Goal: Task Accomplishment & Management: Complete application form

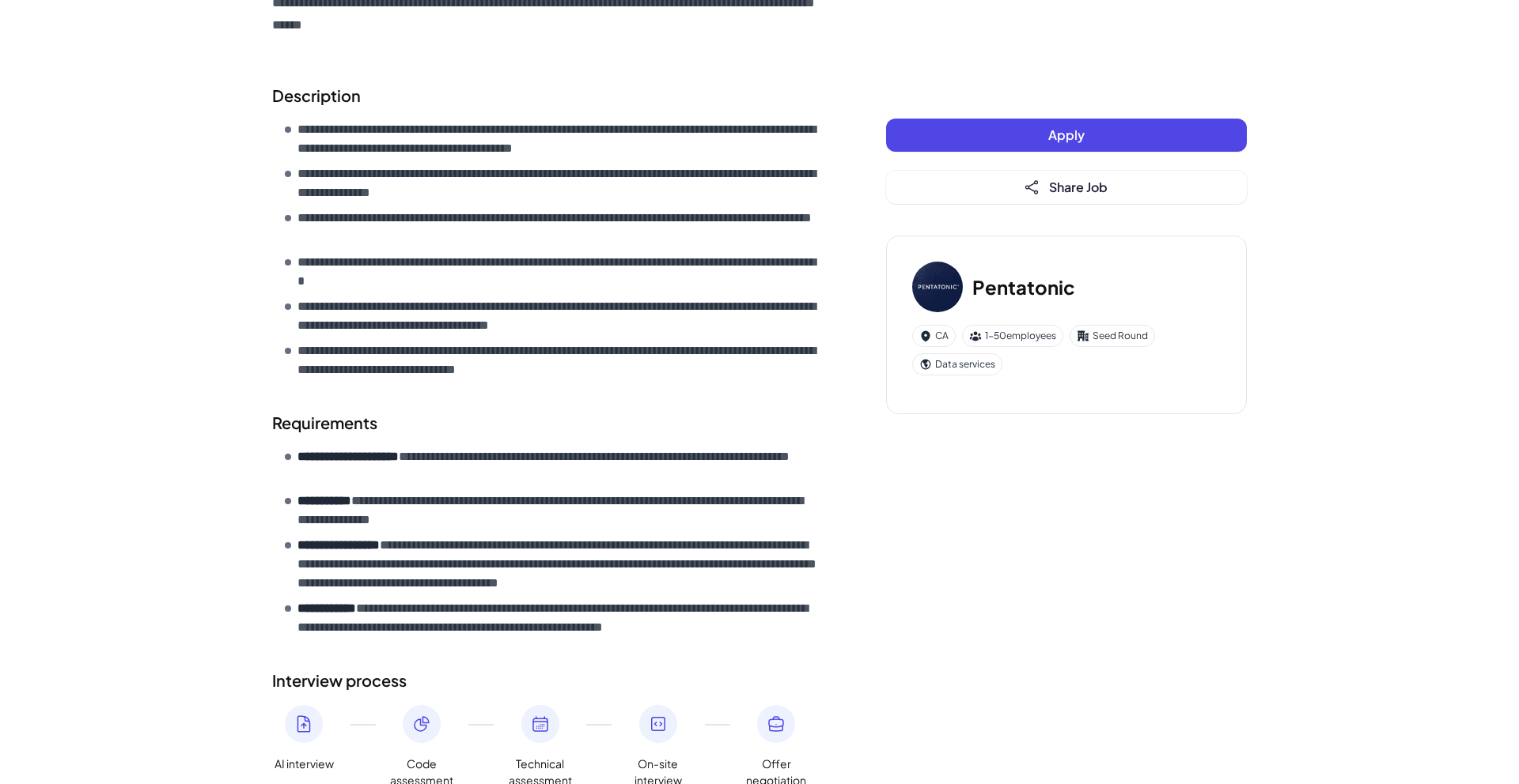
scroll to position [654, 0]
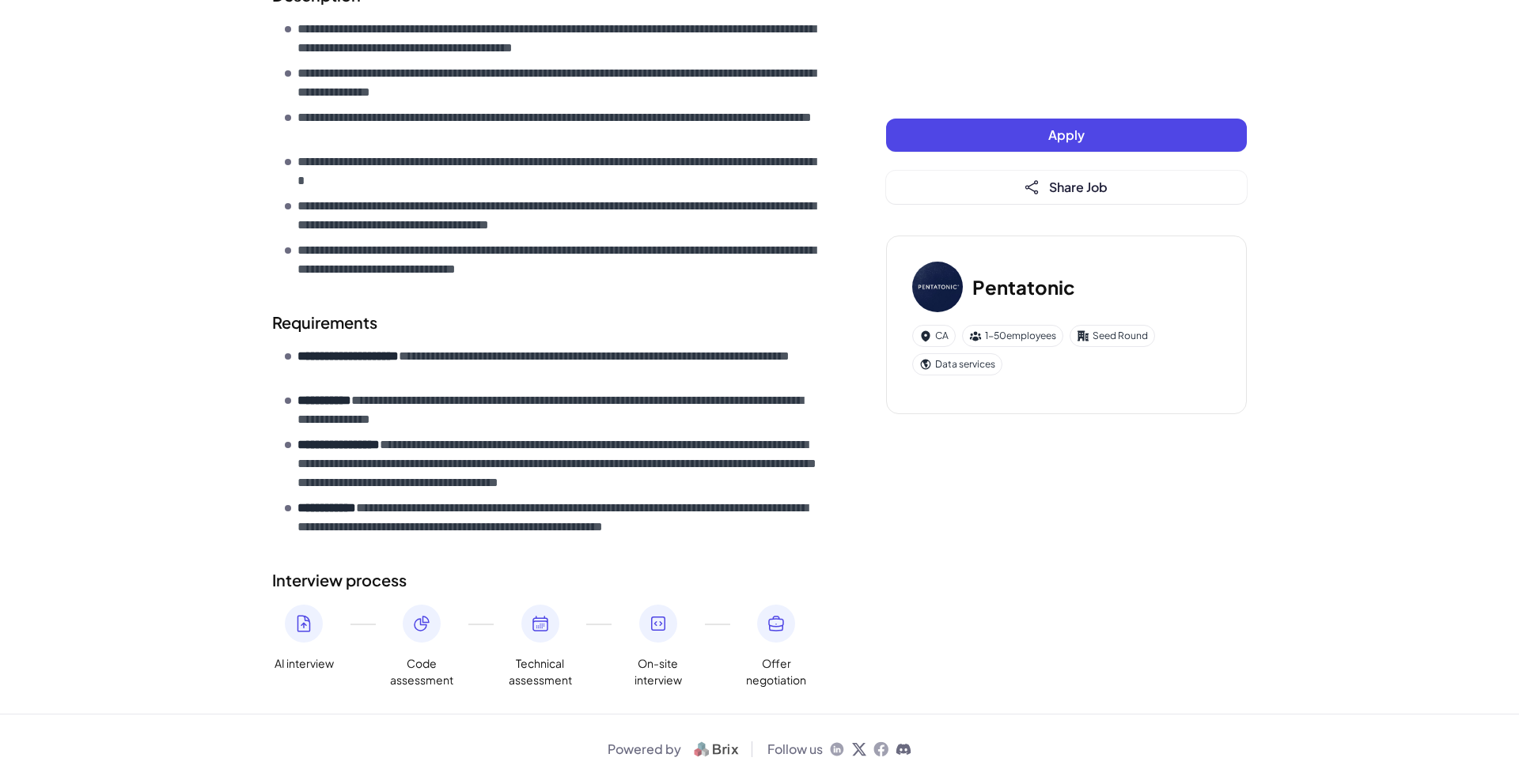
click at [998, 291] on h3 "Pentatonic" at bounding box center [1024, 287] width 103 height 28
click at [946, 341] on div "CA" at bounding box center [933, 335] width 44 height 22
click at [424, 620] on icon at bounding box center [421, 623] width 19 height 19
click at [536, 625] on icon at bounding box center [540, 623] width 19 height 19
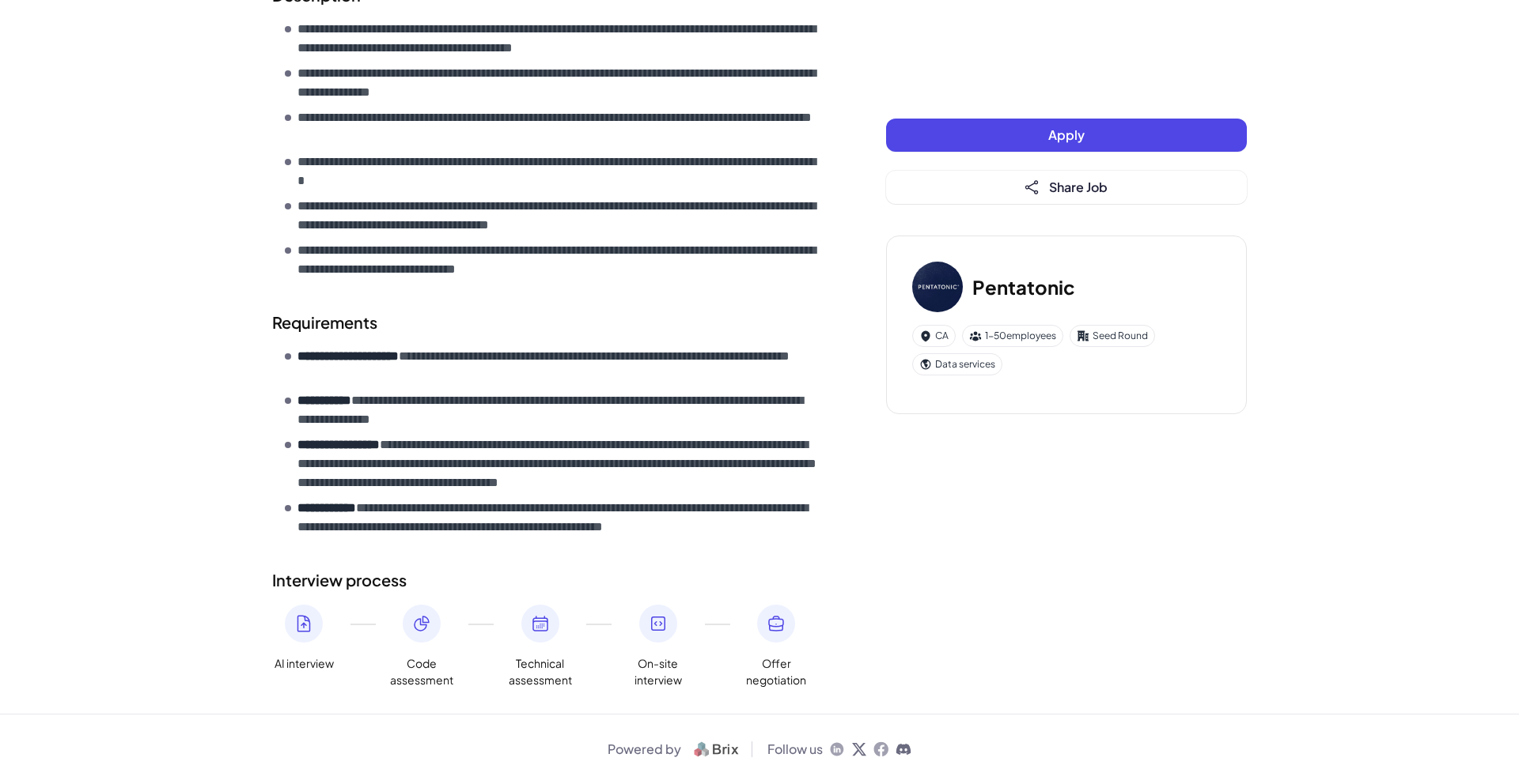
scroll to position [651, 0]
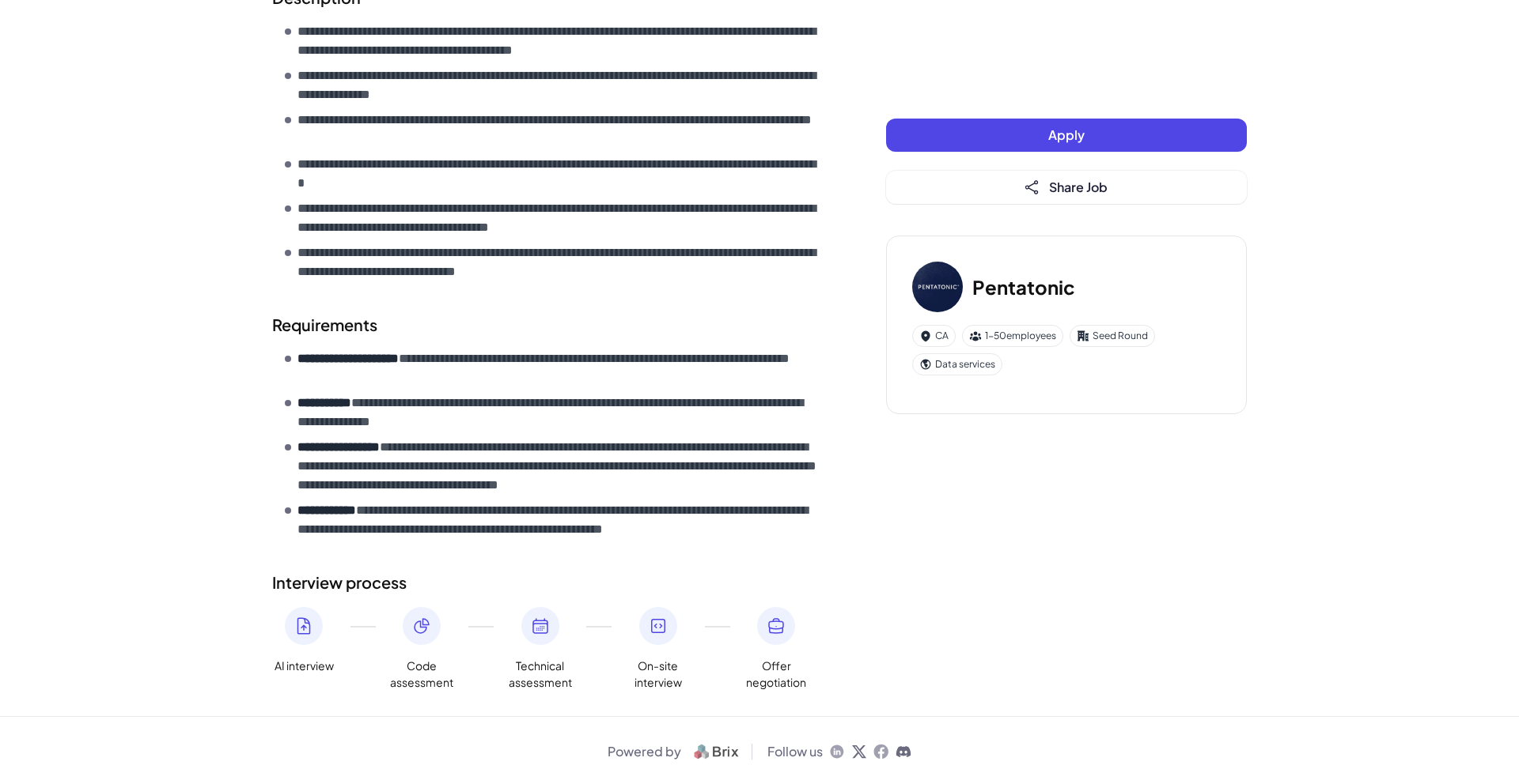
click at [983, 117] on div "**********" at bounding box center [759, 32] width 1012 height 1368
click at [979, 131] on button "Apply" at bounding box center [1066, 134] width 361 height 33
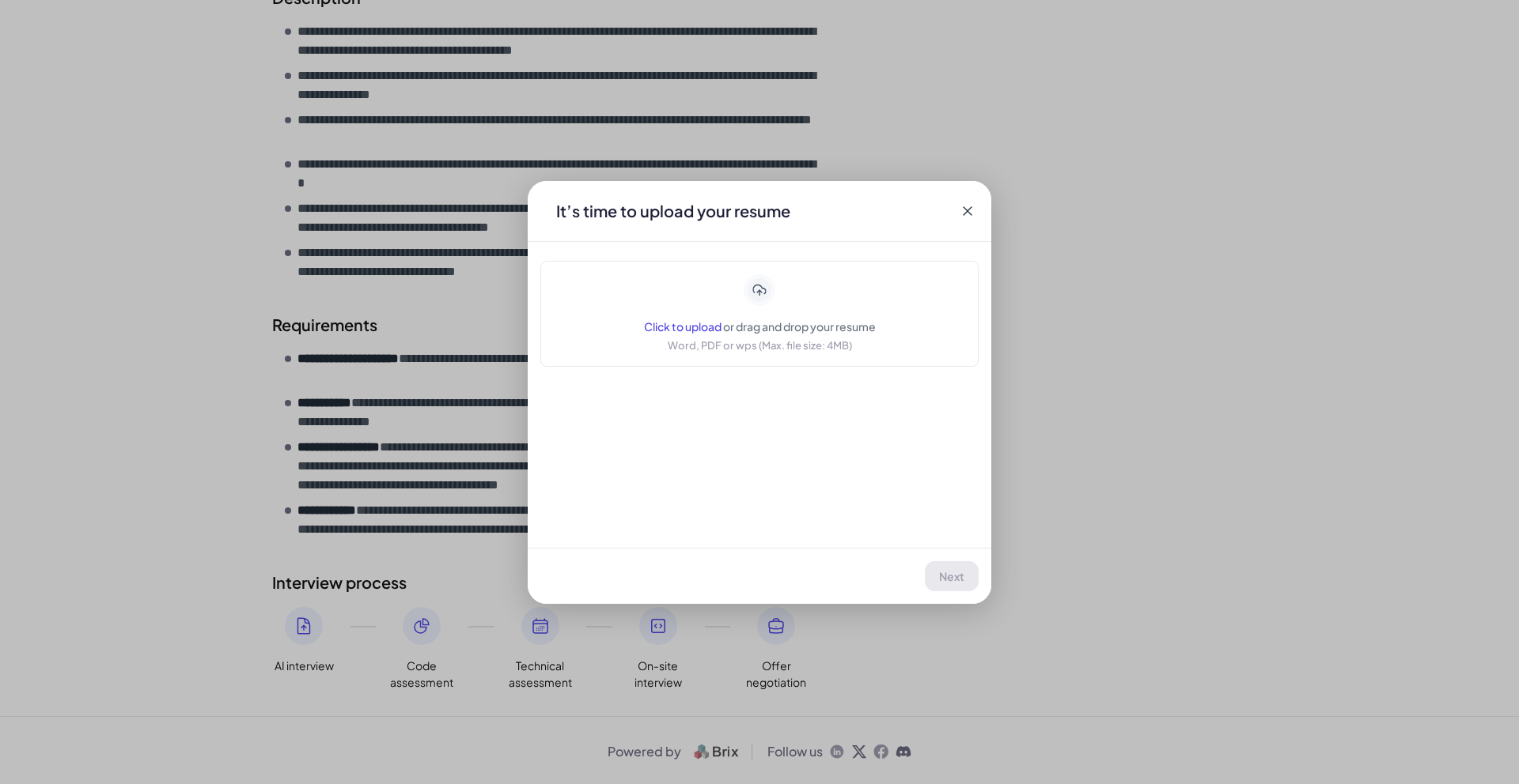
click at [700, 330] on span "Click to upload" at bounding box center [682, 327] width 77 height 14
click at [940, 565] on button "Next" at bounding box center [952, 577] width 53 height 30
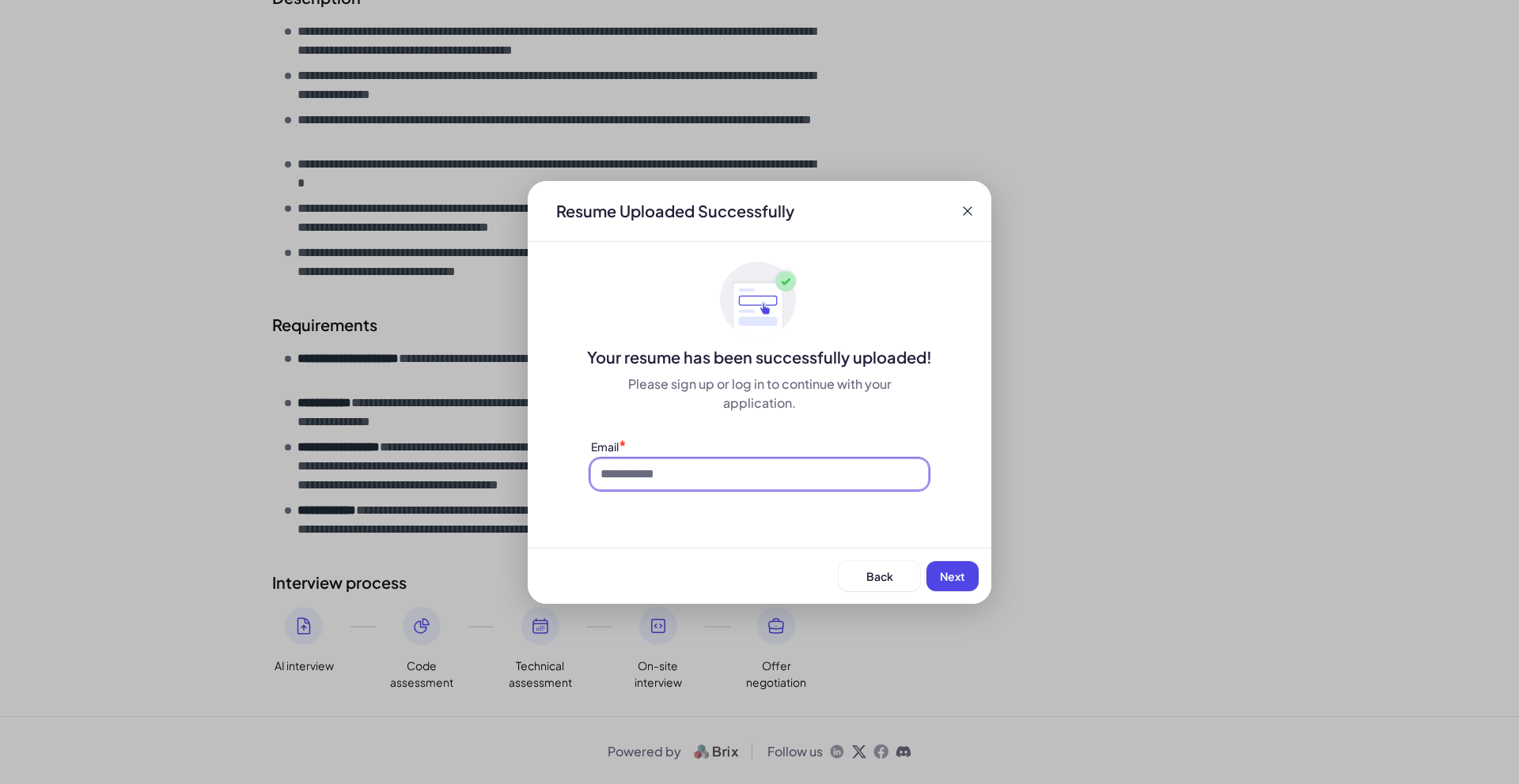
click at [832, 479] on input at bounding box center [760, 474] width 337 height 30
click at [956, 217] on div "Resume Uploaded Successfully" at bounding box center [760, 211] width 464 height 61
click at [960, 219] on div "Resume Uploaded Successfully" at bounding box center [760, 211] width 464 height 61
click at [960, 223] on div "Resume Uploaded Successfully" at bounding box center [760, 211] width 464 height 61
click at [964, 213] on icon at bounding box center [967, 211] width 9 height 9
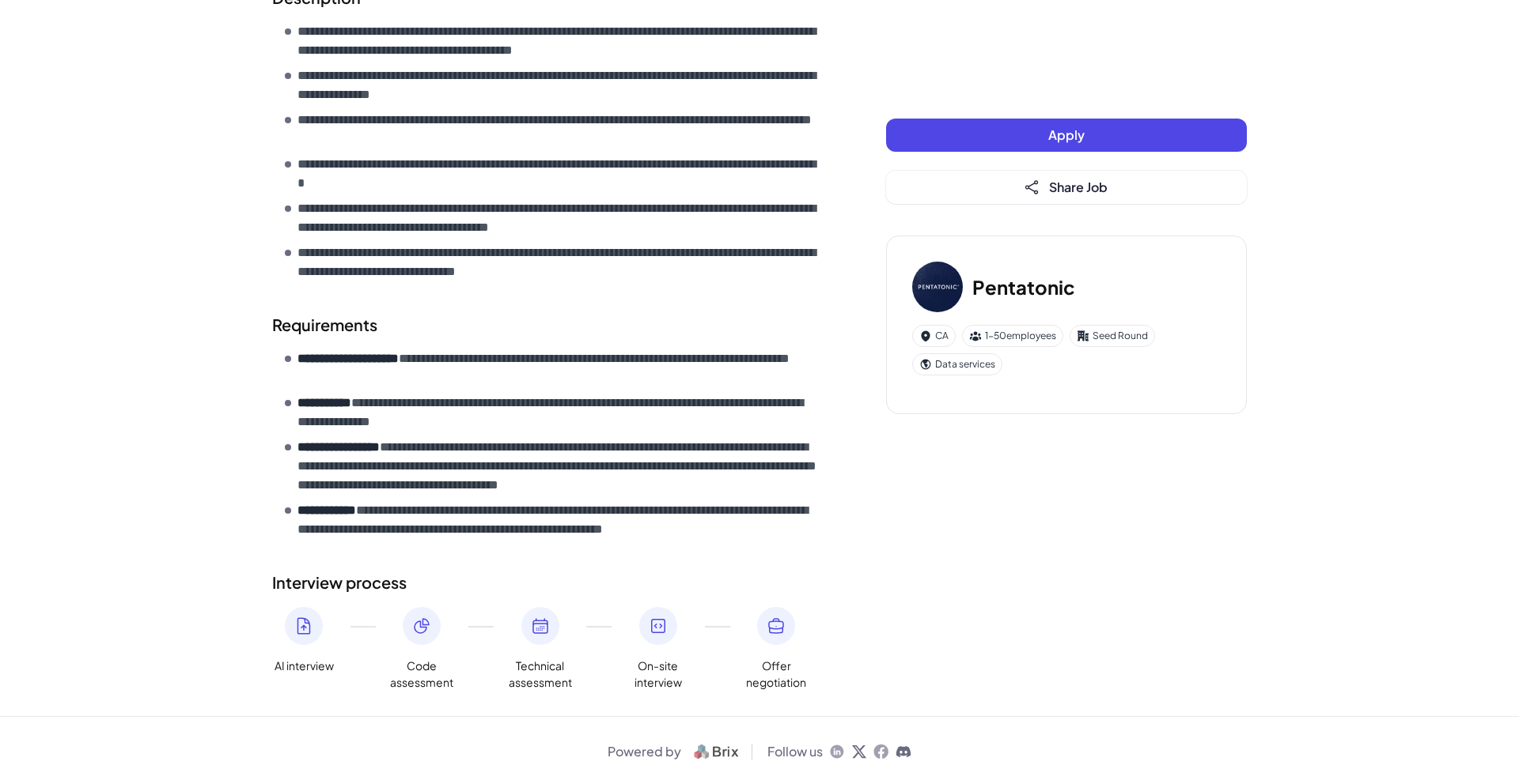
scroll to position [0, 0]
